Goal: Transaction & Acquisition: Purchase product/service

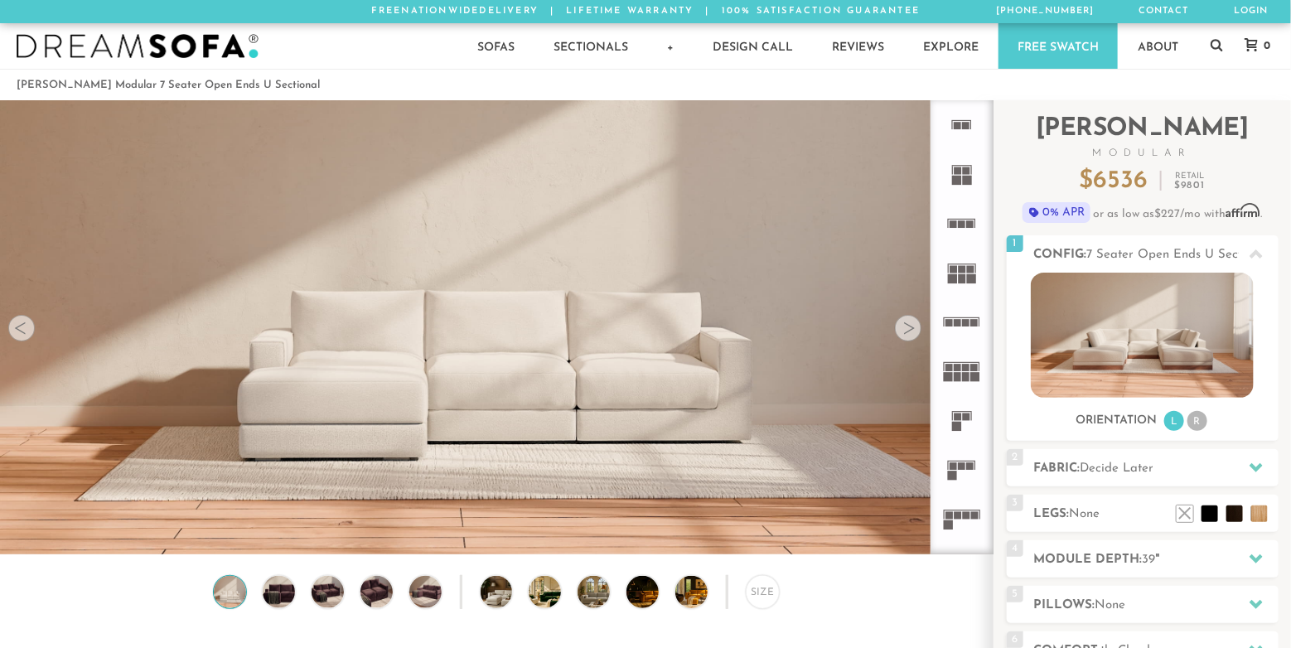
scroll to position [18531, 1278]
click at [965, 319] on rect at bounding box center [966, 322] width 7 height 7
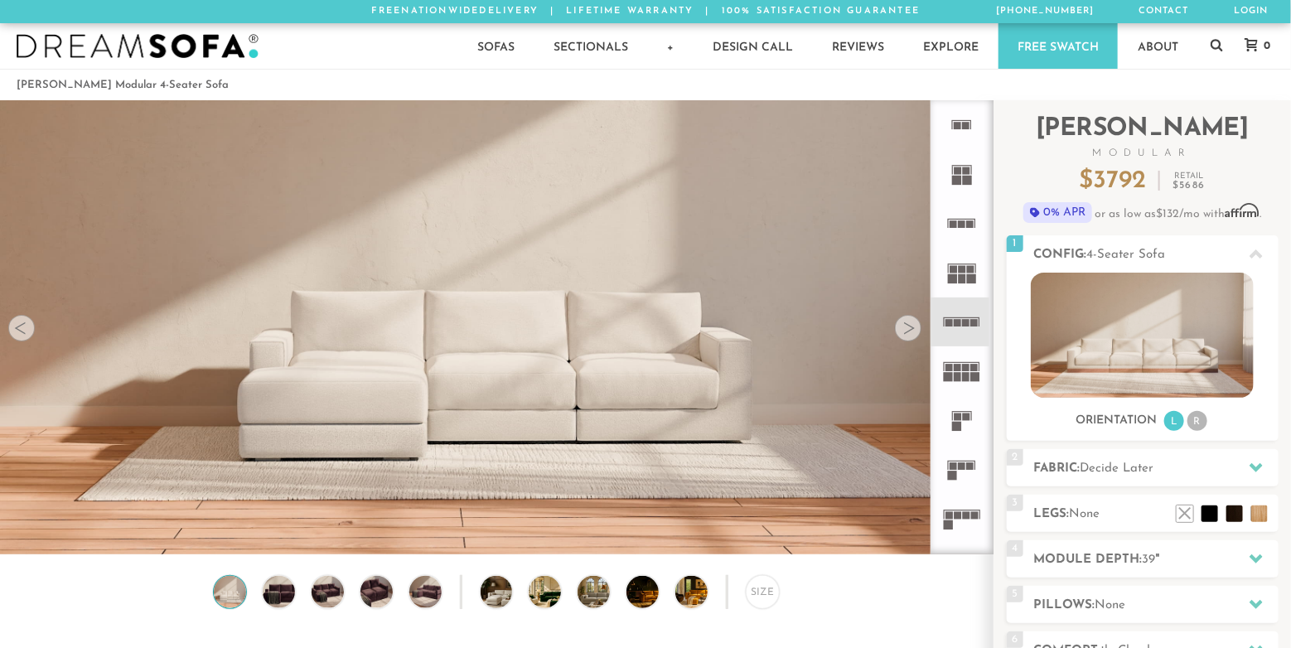
click at [904, 334] on div at bounding box center [908, 328] width 27 height 27
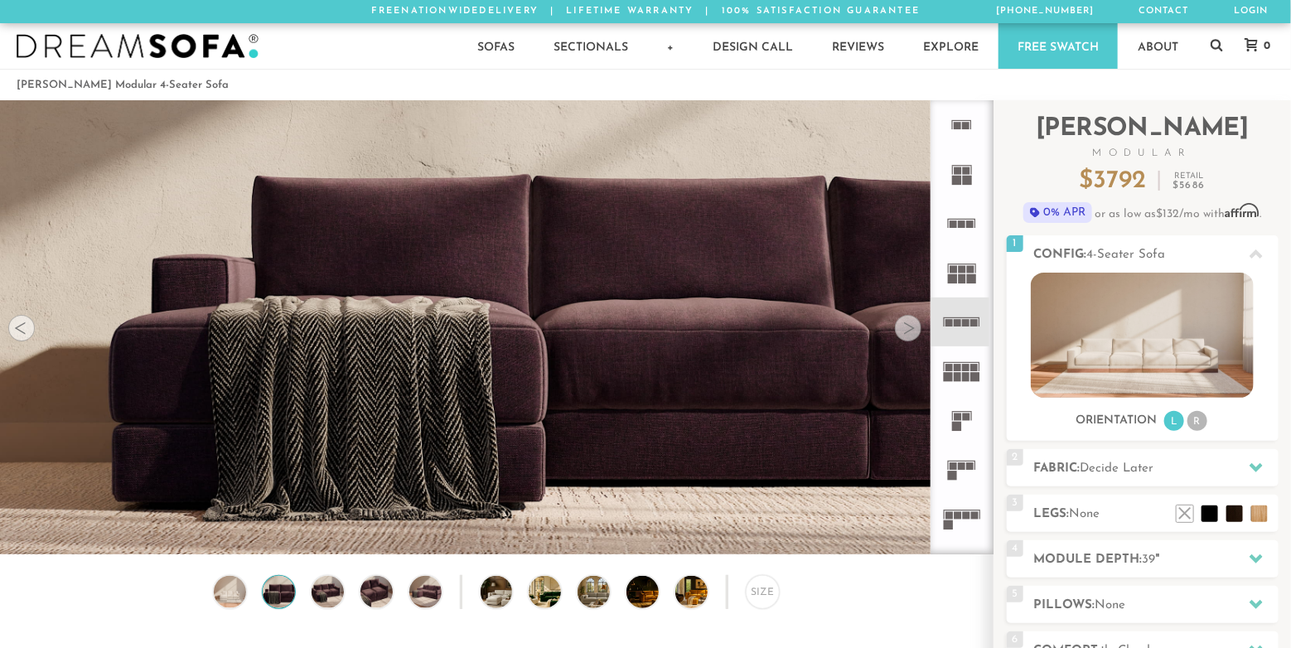
click at [902, 333] on div at bounding box center [908, 328] width 27 height 27
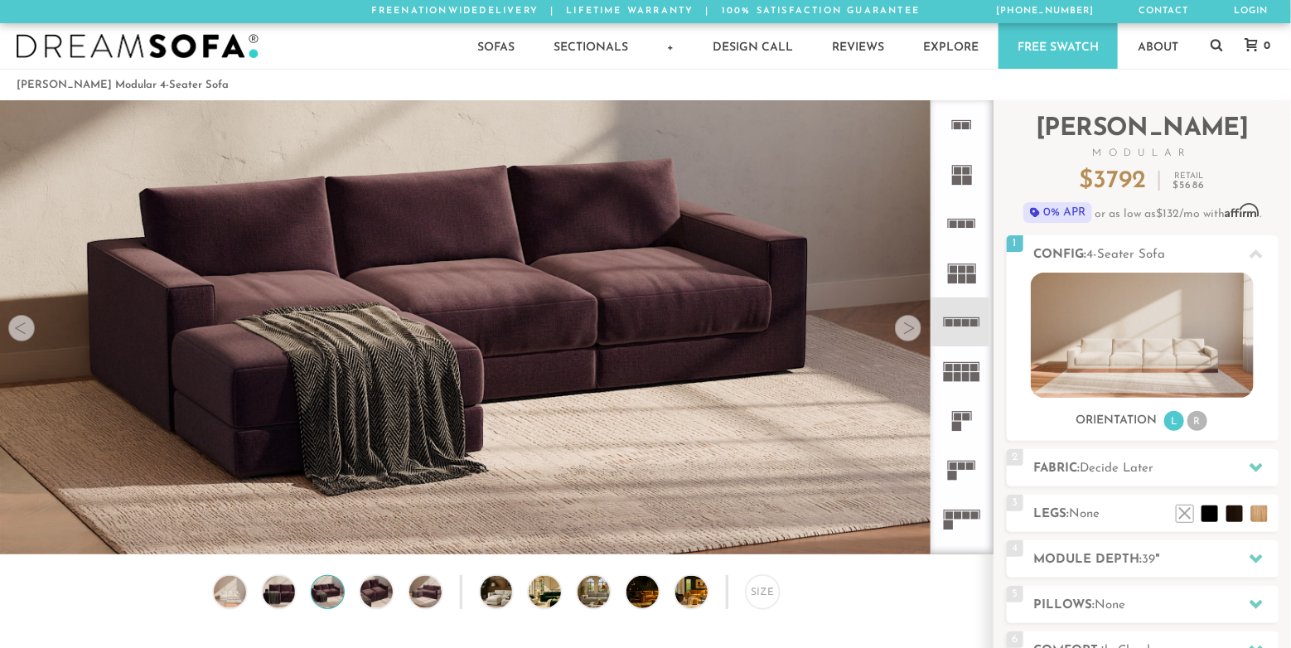
click at [902, 333] on div at bounding box center [908, 328] width 27 height 27
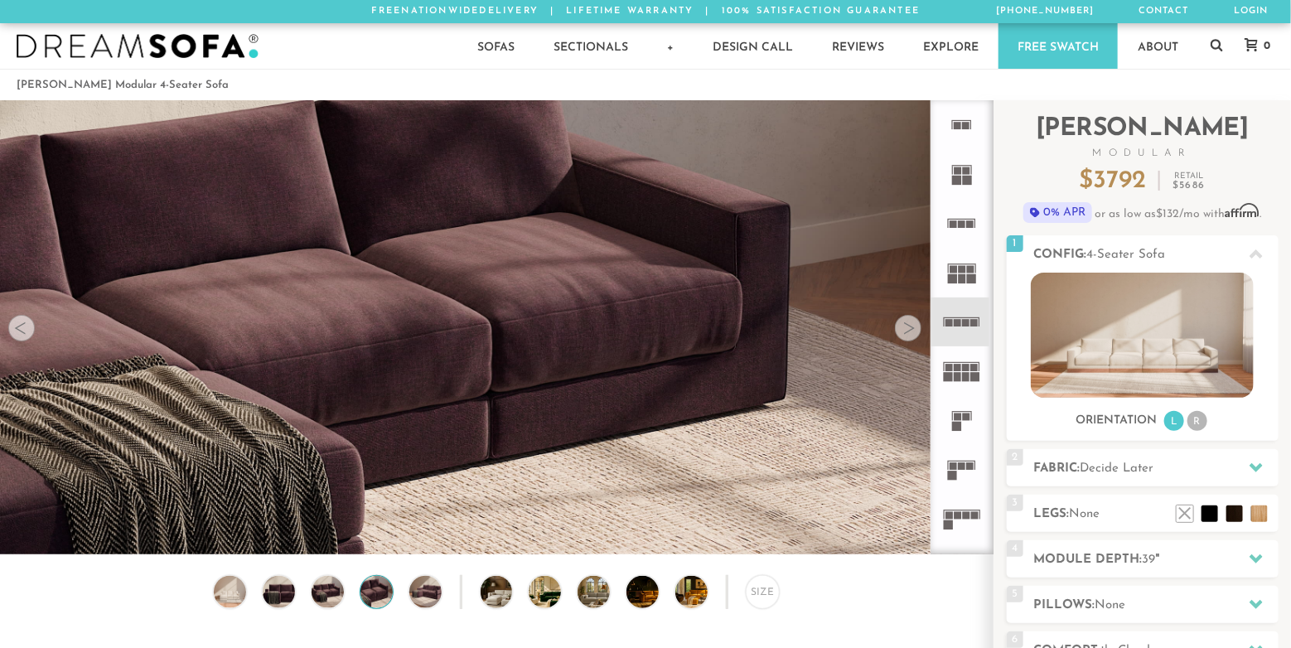
click at [902, 332] on div at bounding box center [908, 328] width 27 height 27
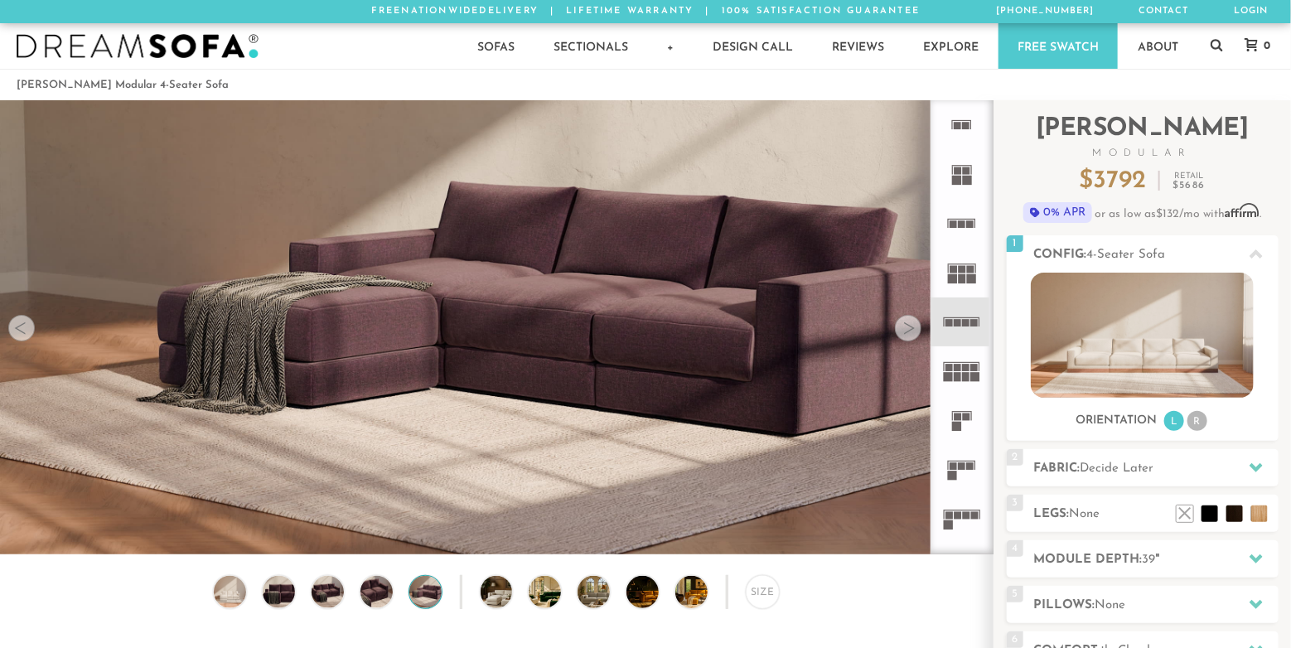
click at [901, 332] on div at bounding box center [908, 328] width 27 height 27
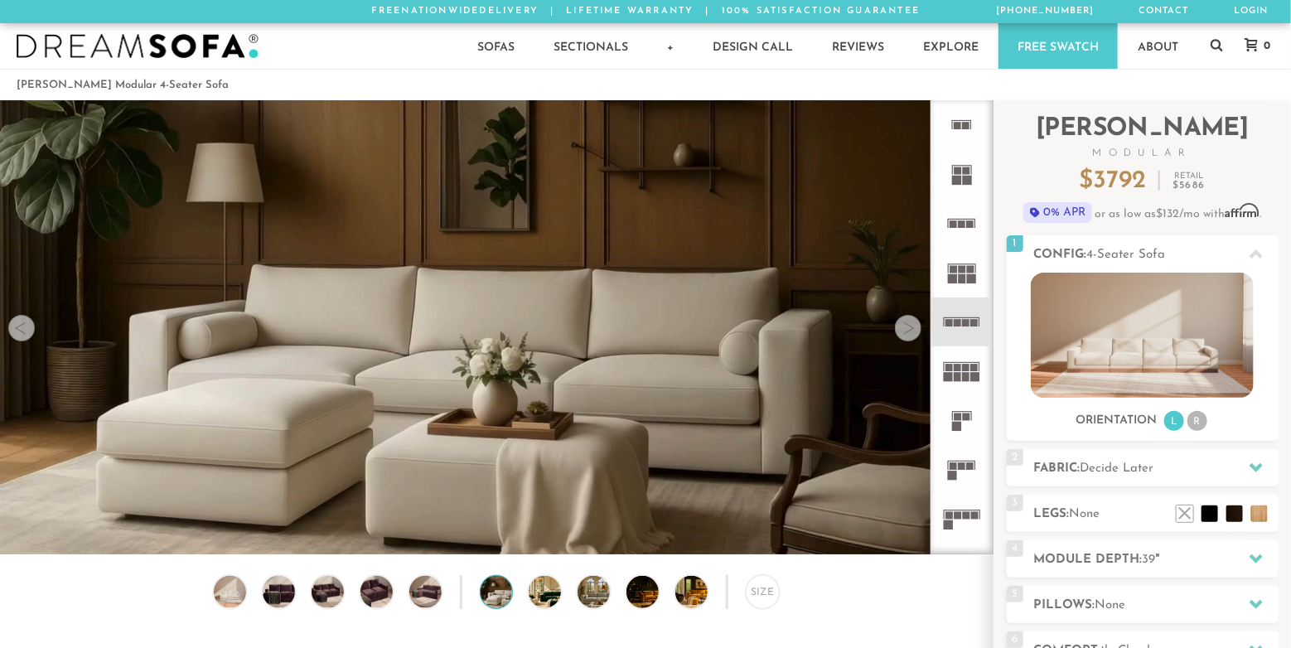
click at [901, 332] on div at bounding box center [908, 328] width 27 height 27
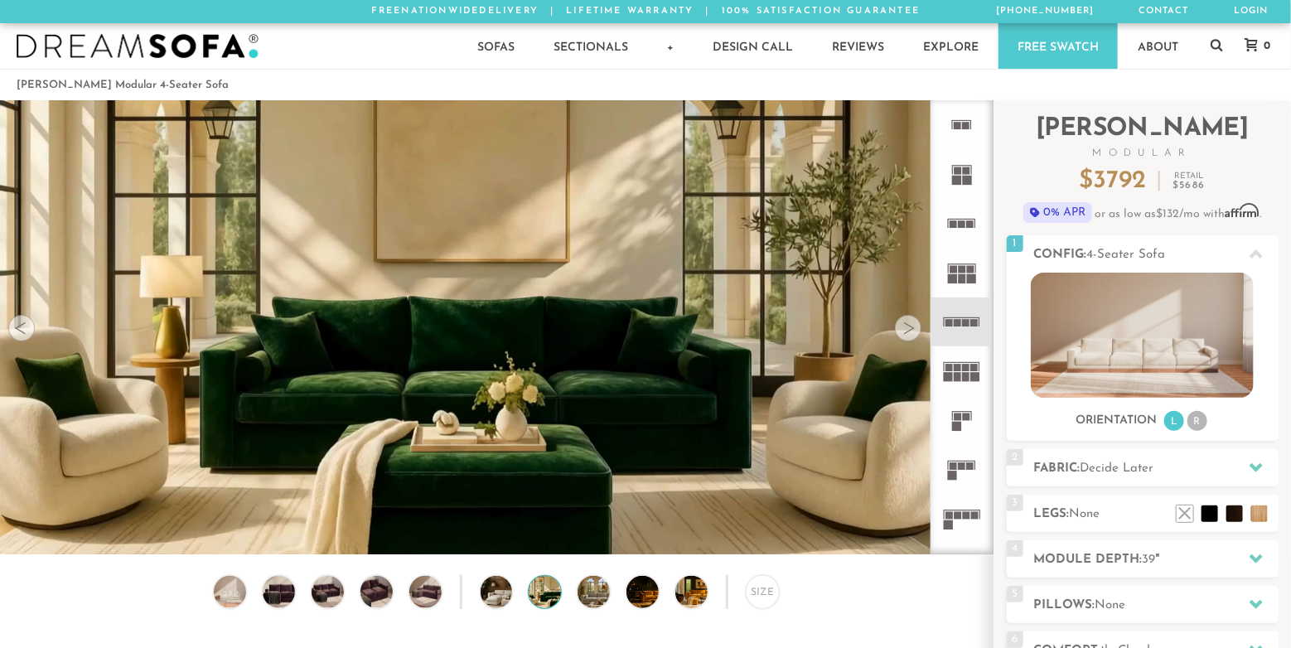
click at [901, 332] on div at bounding box center [908, 328] width 27 height 27
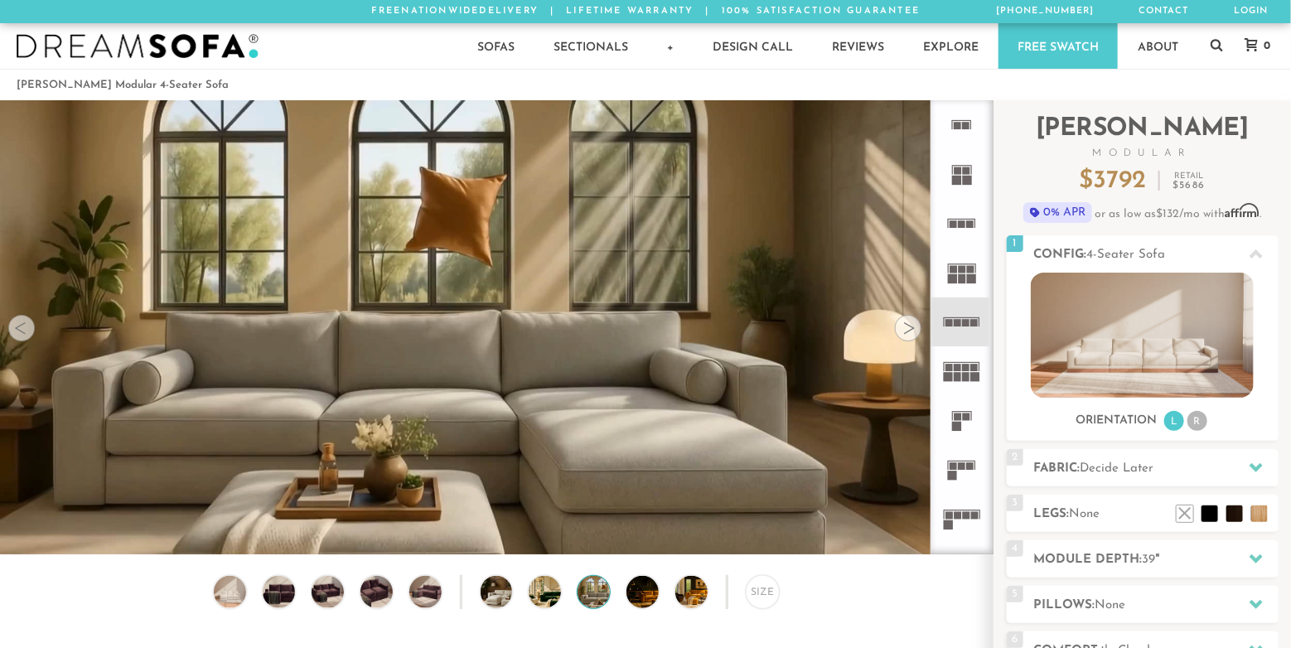
click at [901, 332] on div at bounding box center [908, 328] width 27 height 27
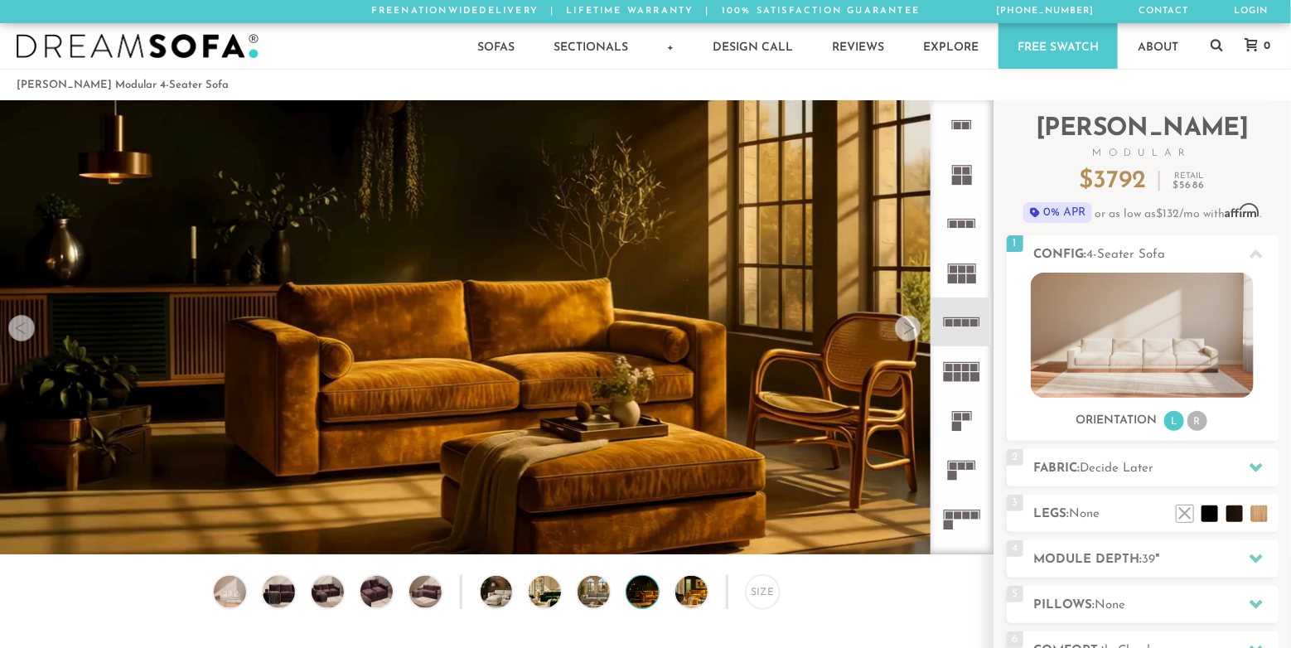
click at [901, 332] on div at bounding box center [908, 328] width 27 height 27
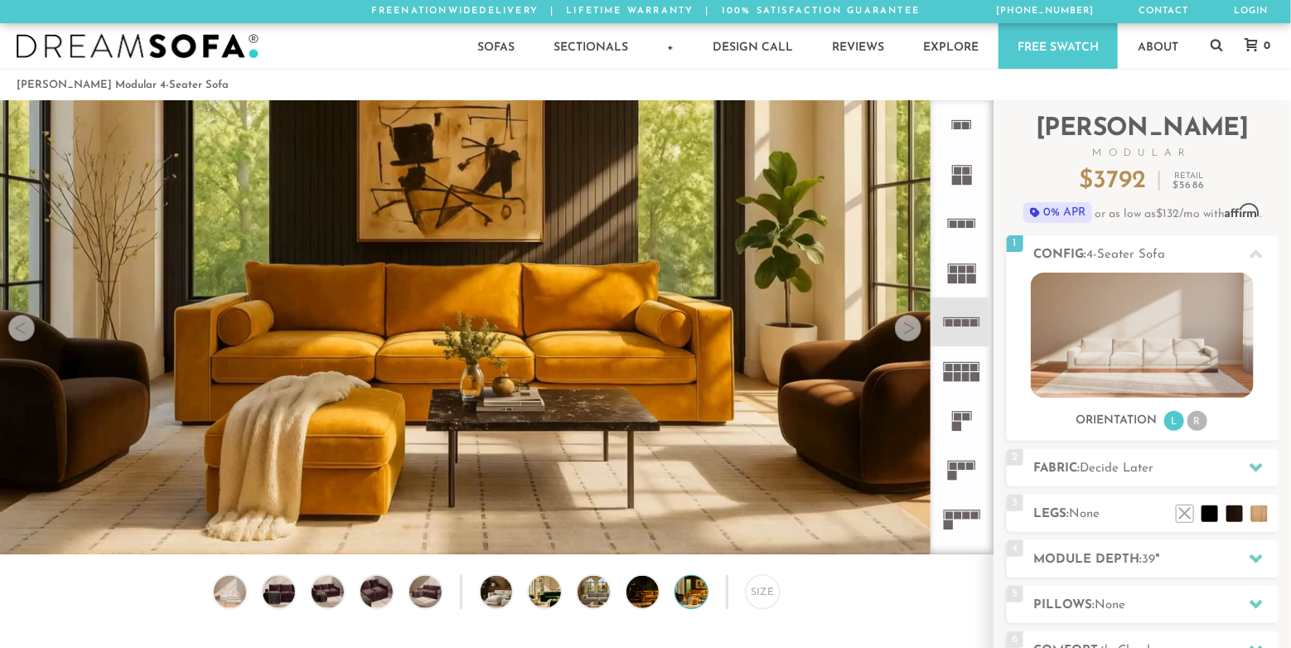
click at [901, 332] on div at bounding box center [908, 328] width 27 height 27
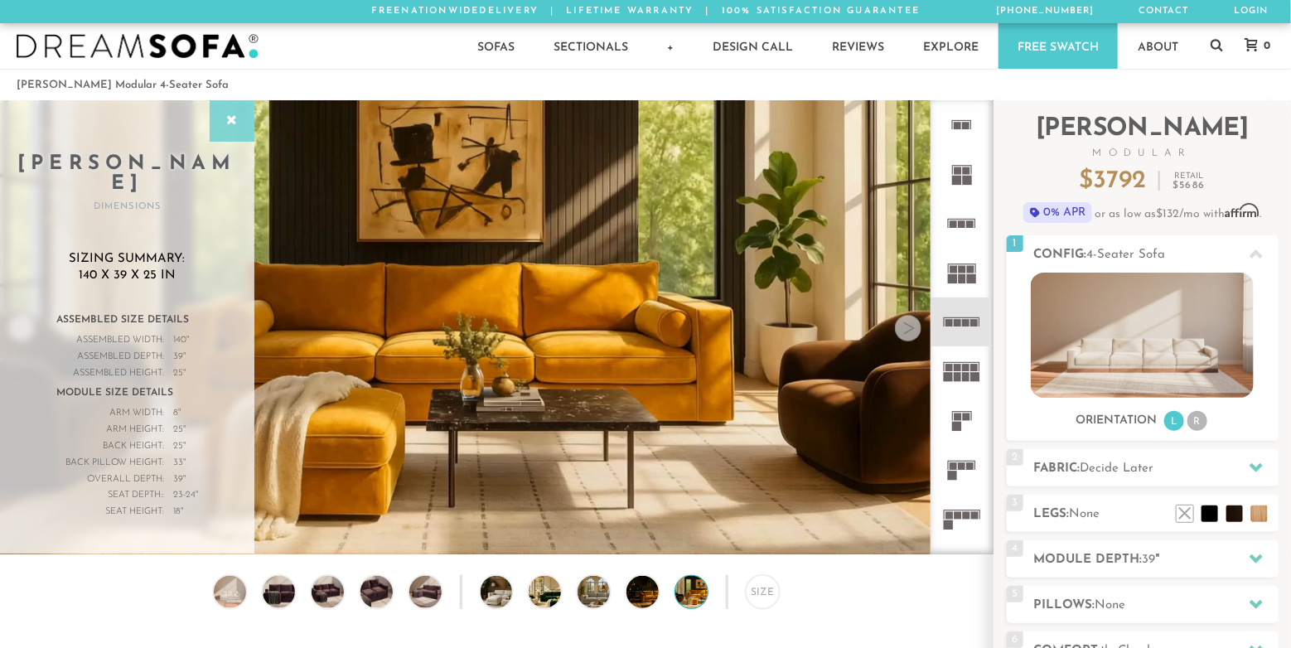
click at [227, 133] on div at bounding box center [232, 120] width 45 height 41
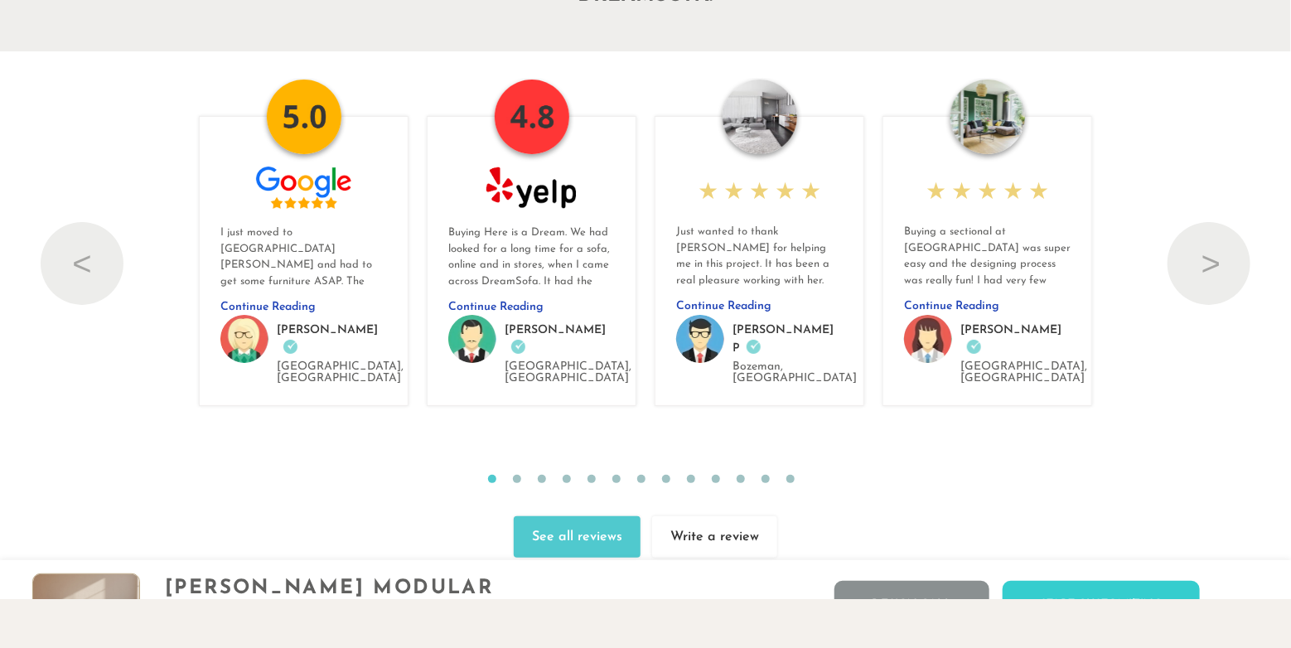
scroll to position [18027, 0]
